Goal: Information Seeking & Learning: Learn about a topic

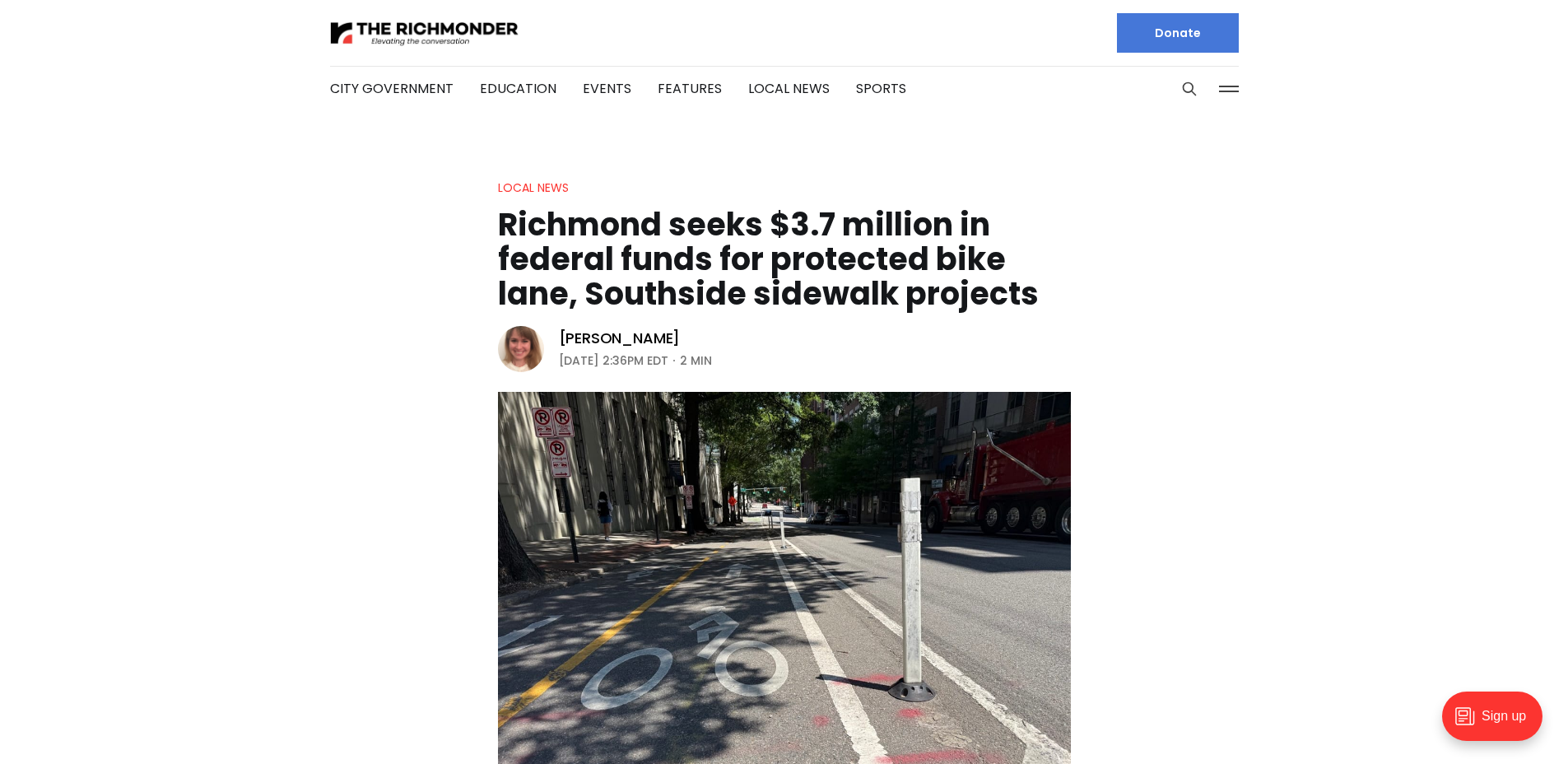
scroll to position [562, 0]
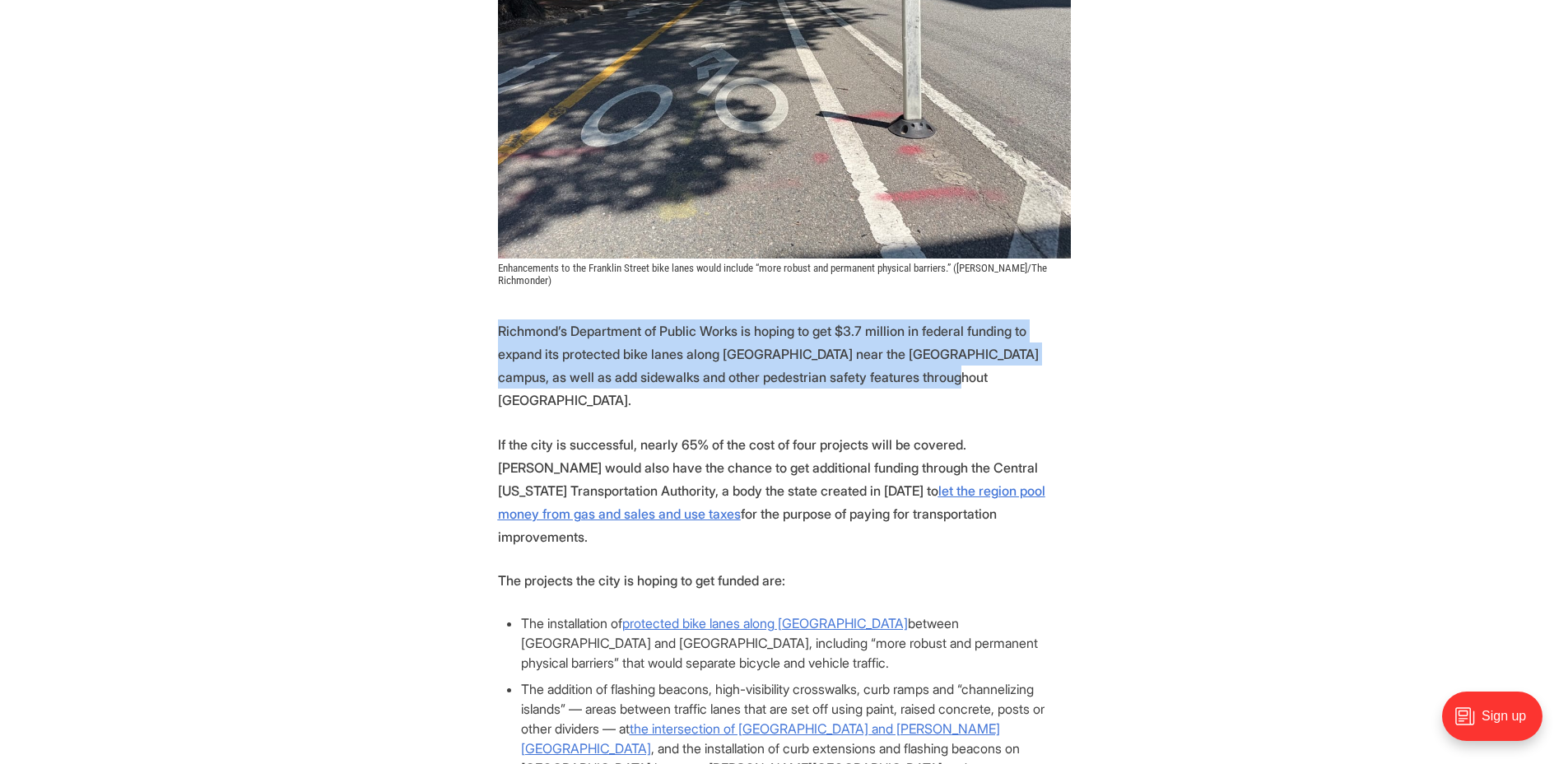
drag, startPoint x: 885, startPoint y: 373, endPoint x: 436, endPoint y: 329, distance: 451.2
click at [774, 337] on p "Richmond’s Department of Public Works is hoping to get $3.7 million in federal …" at bounding box center [784, 366] width 573 height 92
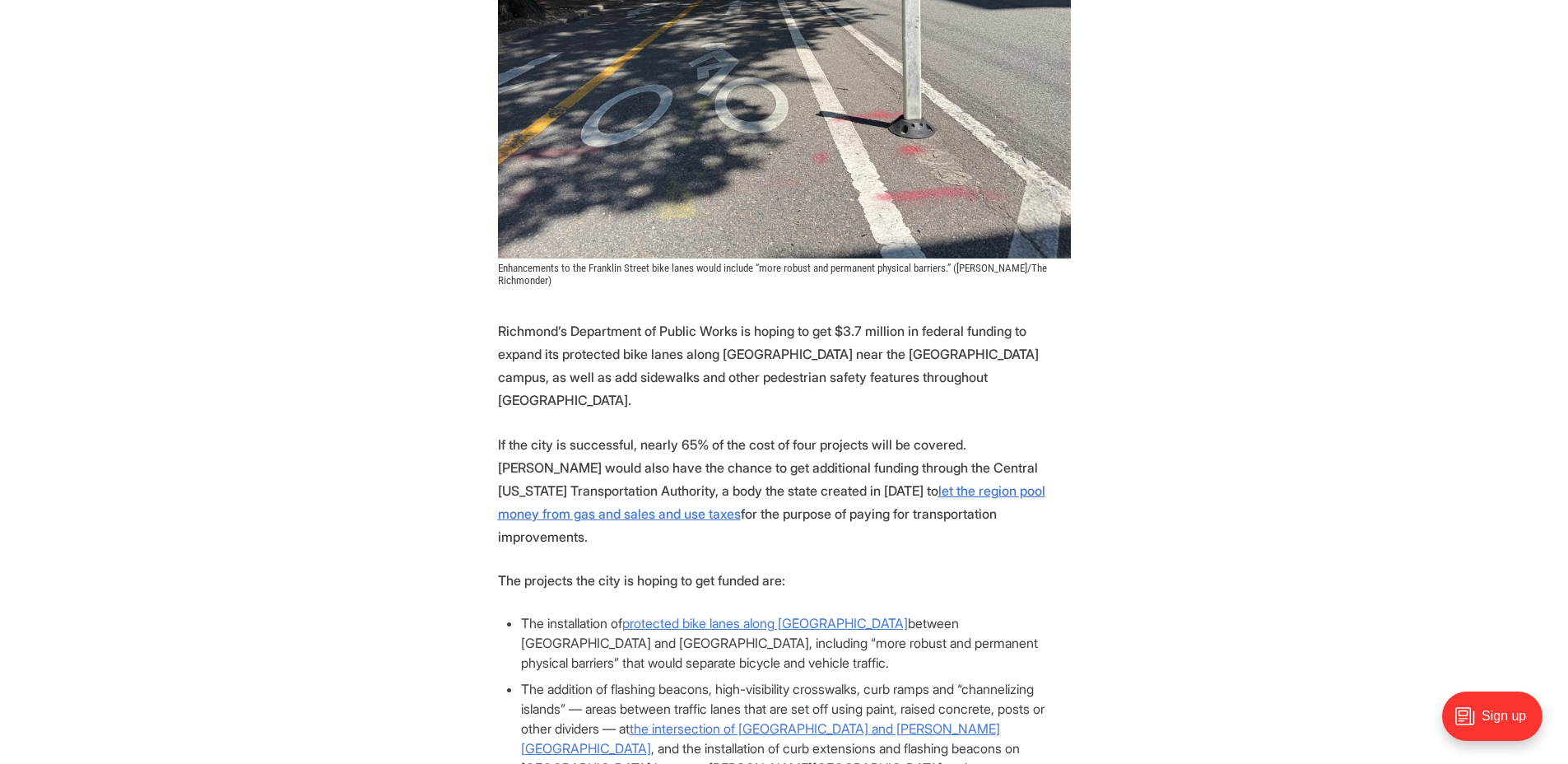
click at [605, 347] on p "Richmond’s Department of Public Works is hoping to get $3.7 million in federal …" at bounding box center [784, 366] width 573 height 92
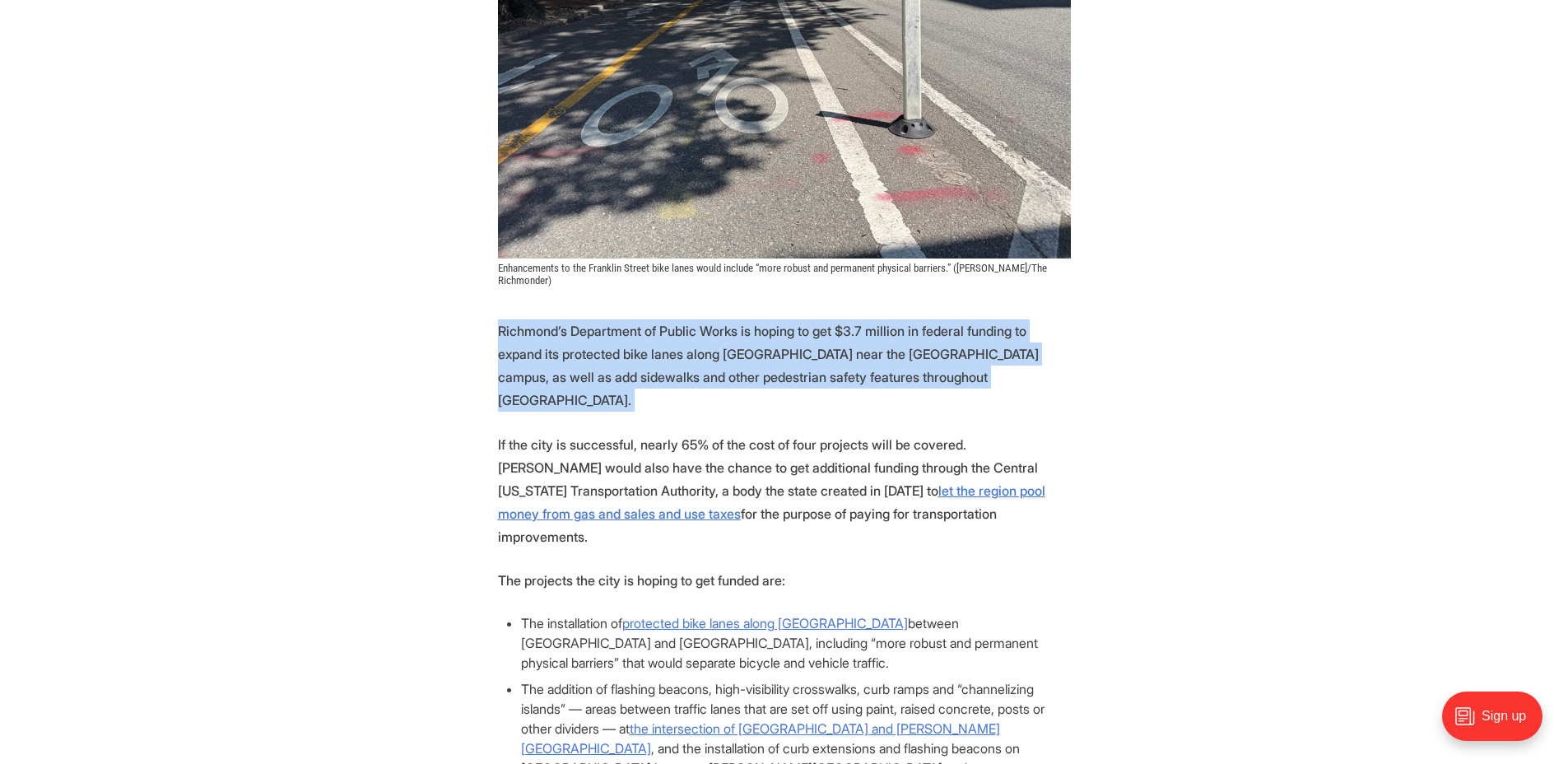
click at [605, 347] on p "Richmond’s Department of Public Works is hoping to get $3.7 million in federal …" at bounding box center [784, 366] width 573 height 92
click at [845, 345] on p "Richmond’s Department of Public Works is hoping to get $3.7 million in federal …" at bounding box center [784, 366] width 573 height 92
drag, startPoint x: 523, startPoint y: 342, endPoint x: 424, endPoint y: 306, distance: 105.3
click at [424, 306] on article "Local News Richmond seeks $3.7 million in federal funds for protected bike lane…" at bounding box center [784, 684] width 1568 height 2141
click at [426, 307] on article "Local News Richmond seeks $3.7 million in federal funds for protected bike lane…" at bounding box center [784, 684] width 1568 height 2141
